Goal: Task Accomplishment & Management: Use online tool/utility

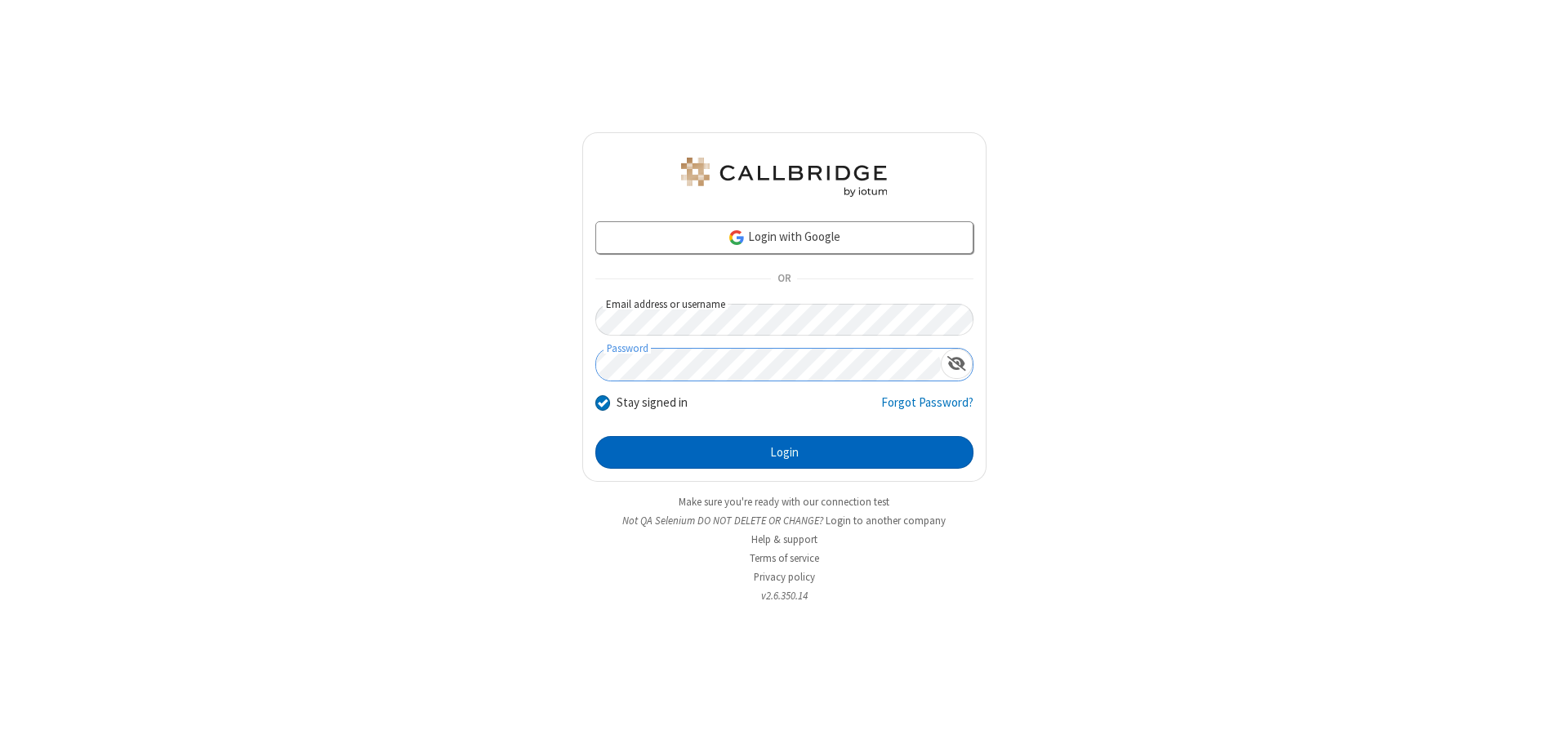
click at [784, 453] on button "Login" at bounding box center [784, 453] width 378 height 32
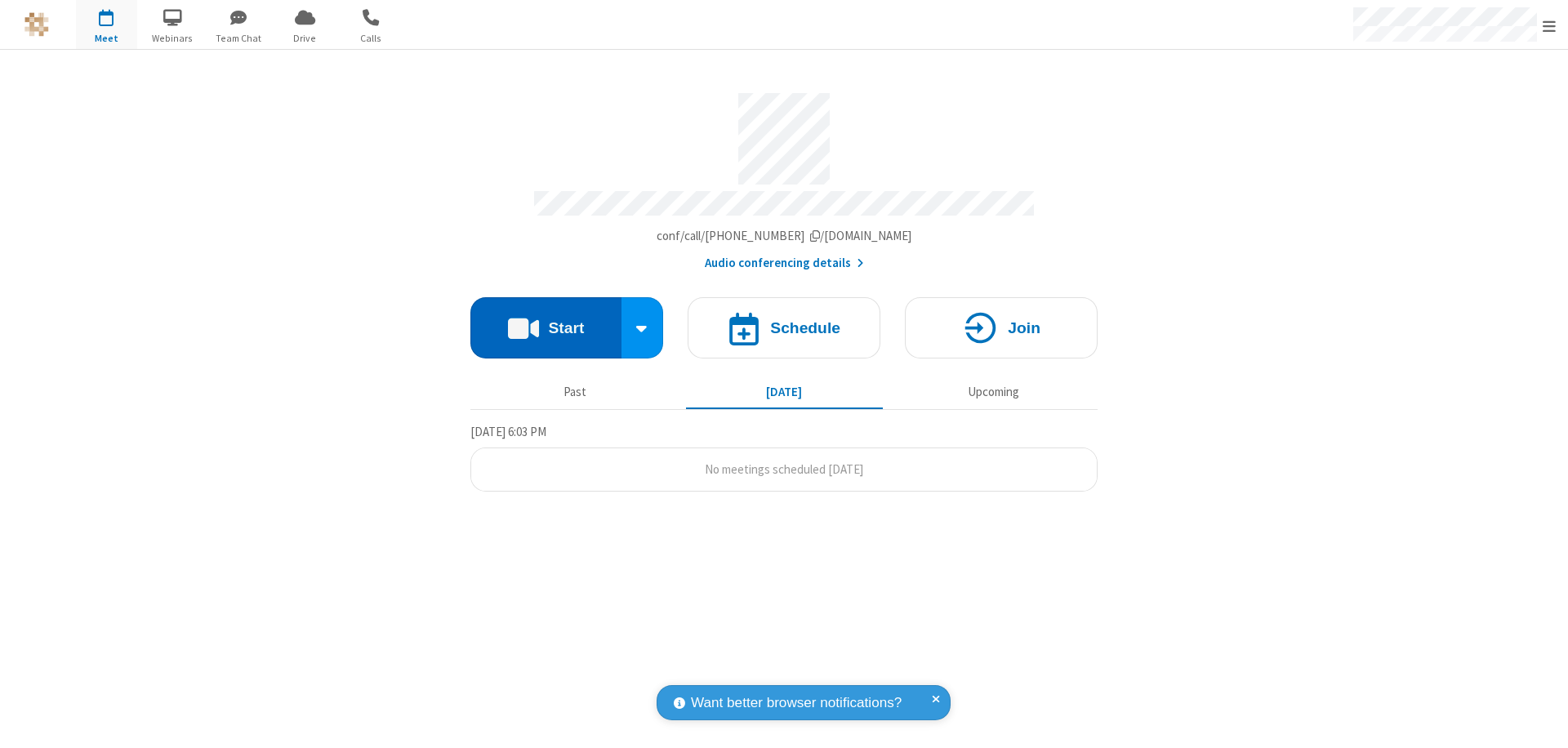
click at [546, 320] on button "Start" at bounding box center [546, 328] width 151 height 61
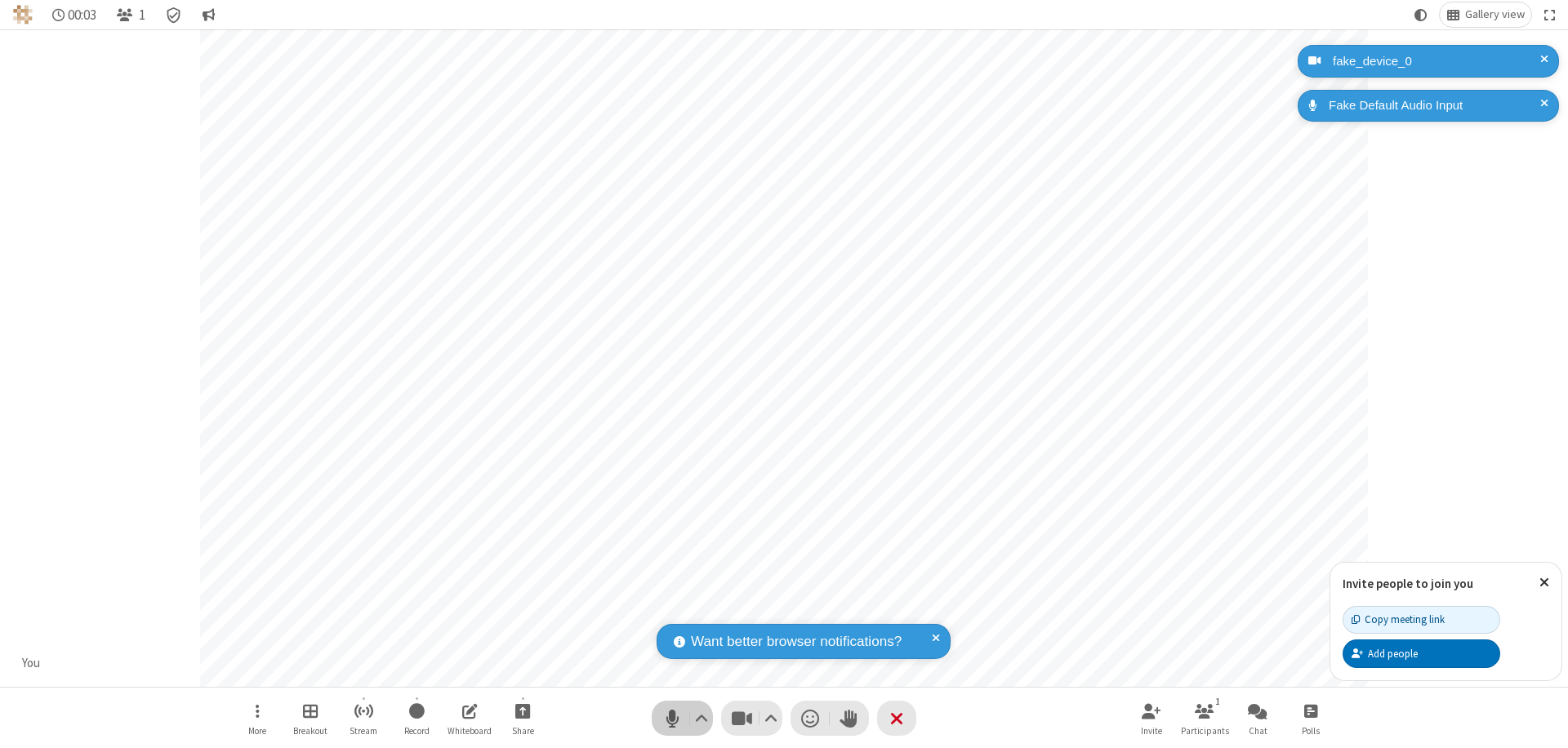
click at [672, 718] on span "Mute (⌘+Shift+A)" at bounding box center [673, 718] width 25 height 24
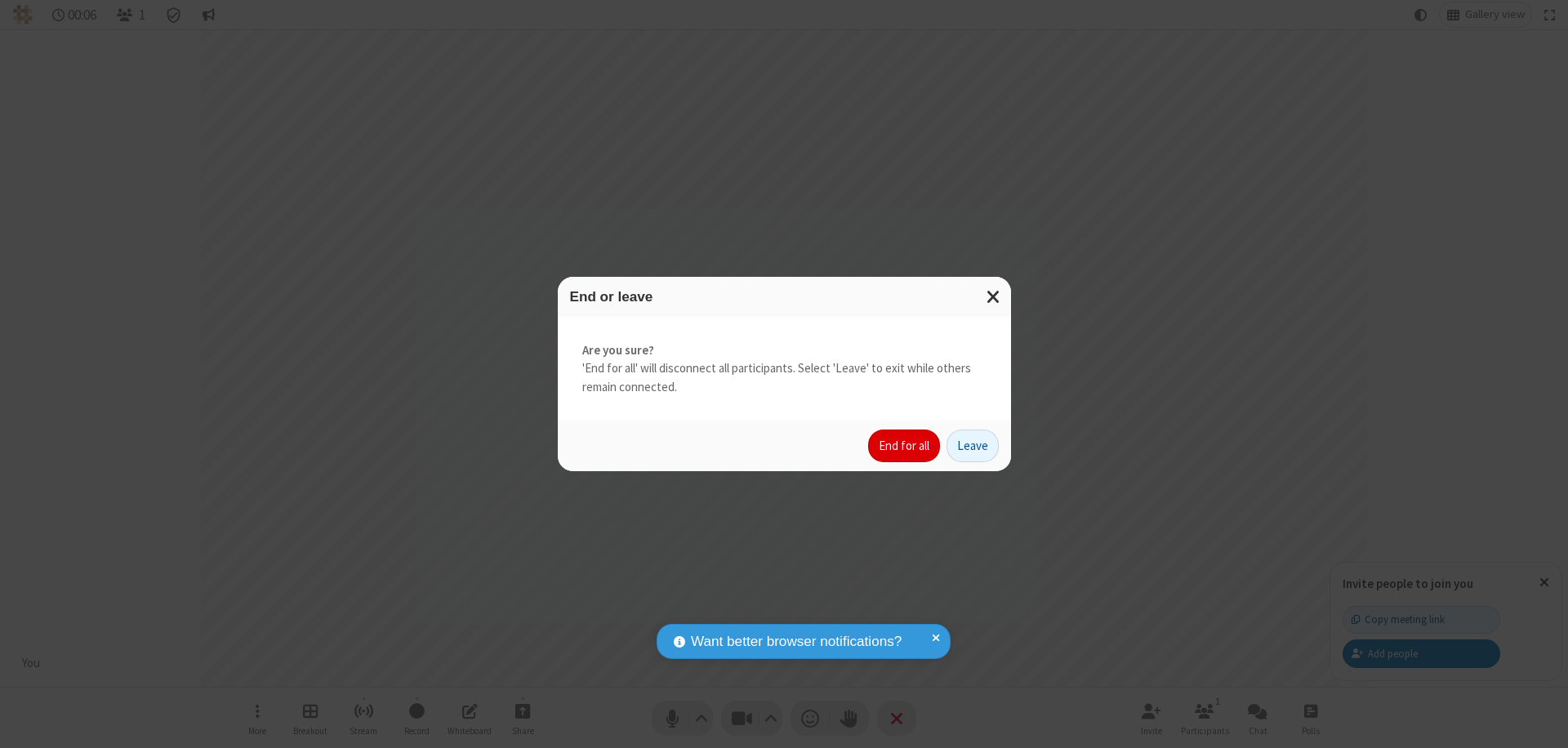
click at [905, 446] on button "End for all" at bounding box center [903, 446] width 71 height 32
